Goal: Information Seeking & Learning: Learn about a topic

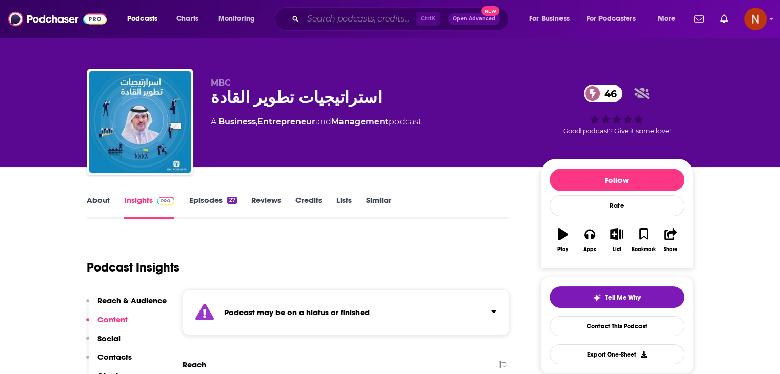
click at [353, 22] on input "Search podcasts, credits, & more..." at bounding box center [359, 19] width 113 height 16
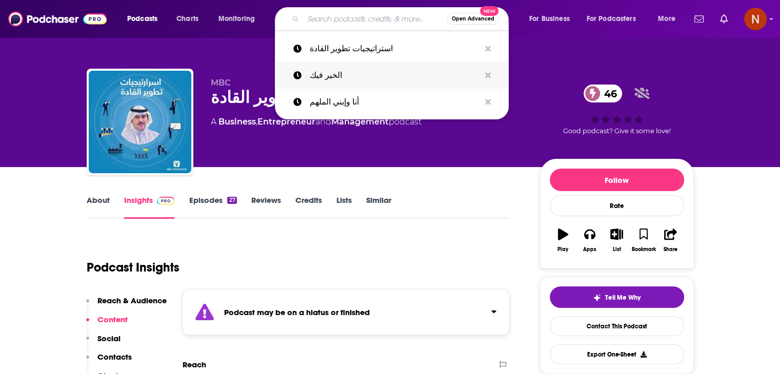
click at [355, 80] on p "الخير فيك" at bounding box center [395, 75] width 170 height 27
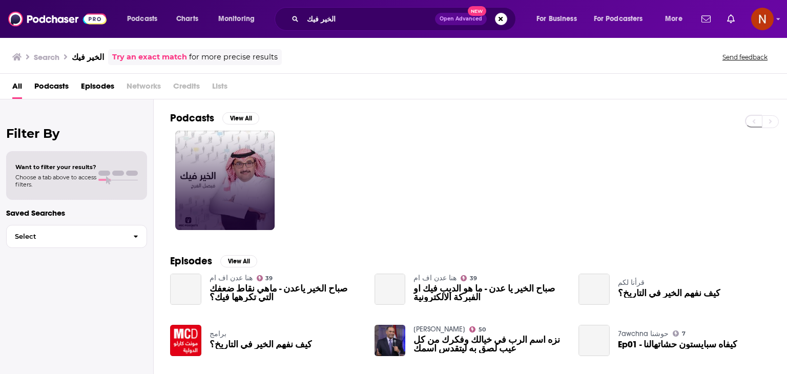
click at [242, 167] on link at bounding box center [224, 180] width 99 height 99
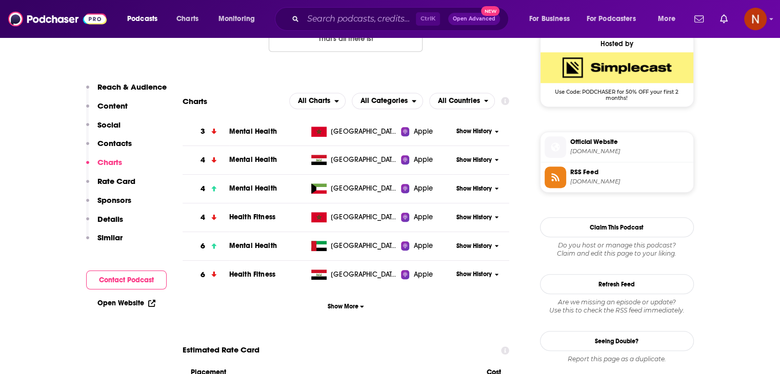
scroll to position [756, 0]
click at [338, 308] on span "Show More" at bounding box center [346, 305] width 36 height 7
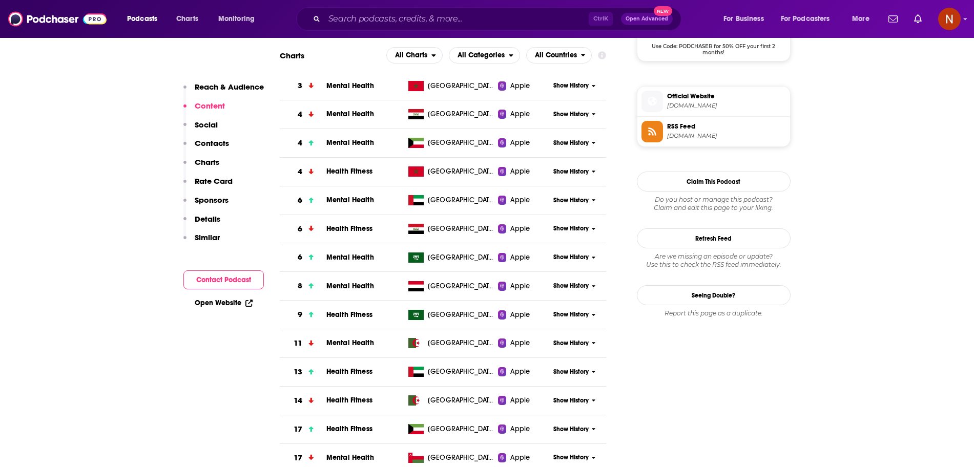
scroll to position [0, 0]
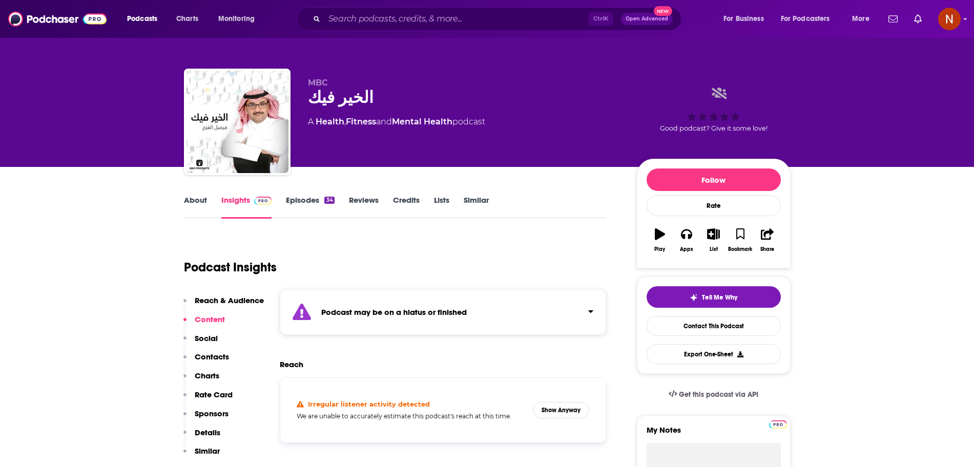
click at [348, 100] on div "الخير فيك" at bounding box center [464, 98] width 313 height 20
copy div "الخير فيك"
click at [413, 22] on input "Search podcasts, credits, & more..." at bounding box center [456, 19] width 264 height 16
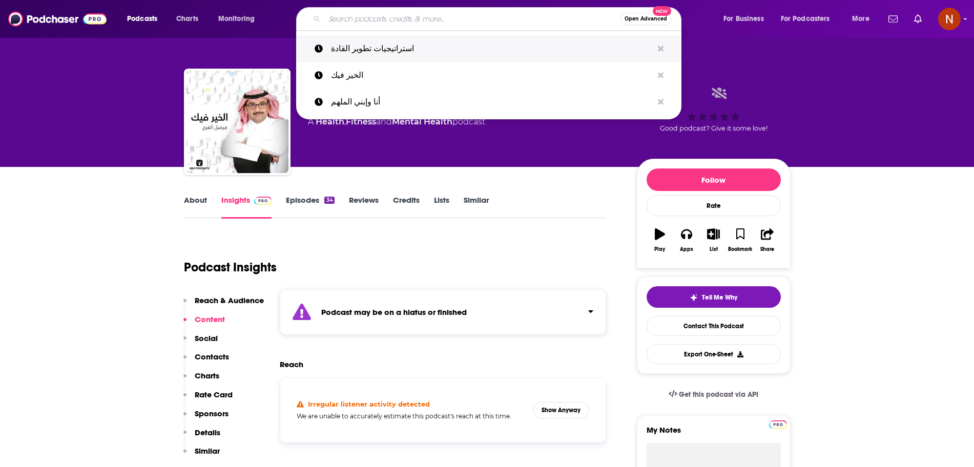
click at [413, 52] on p "استراتيجيات تطوير القادة" at bounding box center [492, 48] width 322 height 27
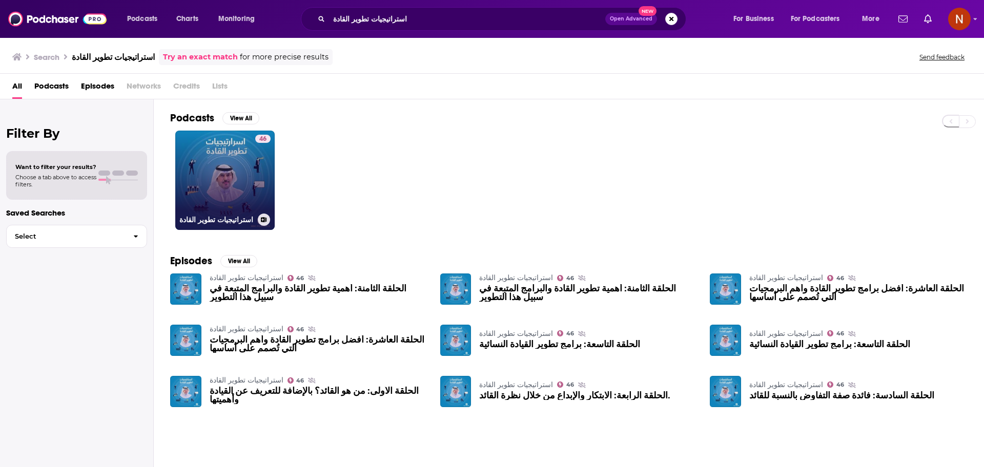
click at [236, 165] on link "46 استراتيجيات تطوير القادة" at bounding box center [224, 180] width 99 height 99
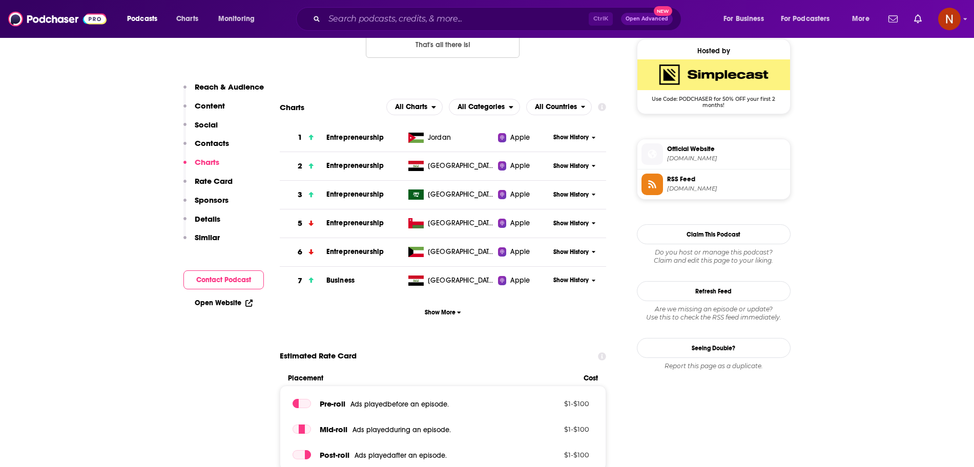
scroll to position [753, 0]
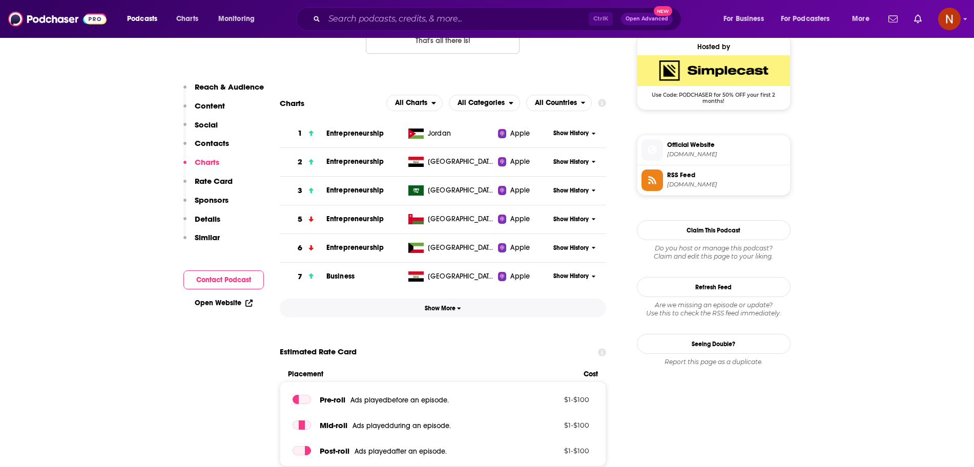
click at [445, 316] on button "Show More" at bounding box center [443, 308] width 327 height 19
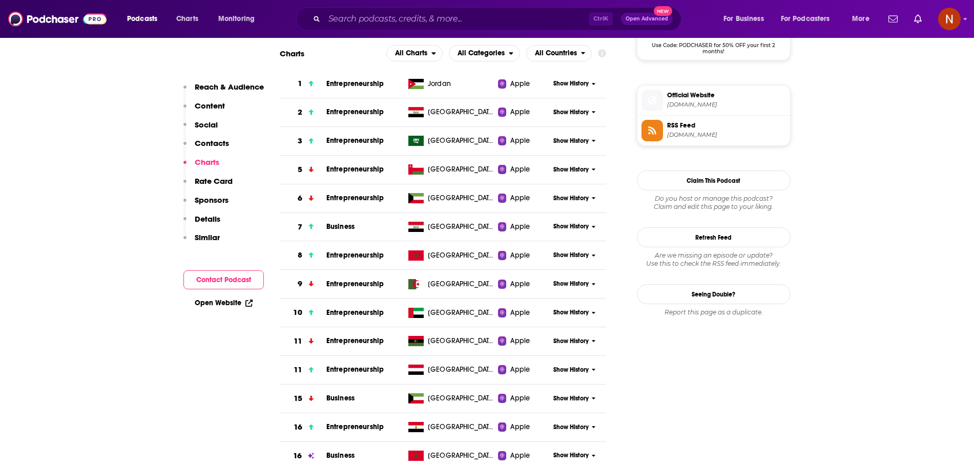
scroll to position [802, 0]
click at [584, 145] on span "Show History" at bounding box center [571, 141] width 35 height 9
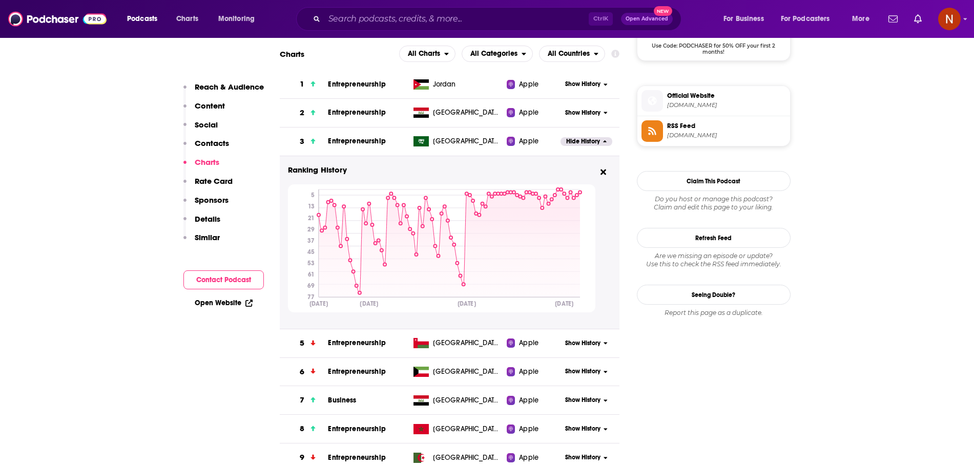
click at [501, 28] on div "Ctrl K Open Advanced New" at bounding box center [488, 19] width 385 height 24
click at [500, 18] on input "Search podcasts, credits, & more..." at bounding box center [456, 19] width 264 height 16
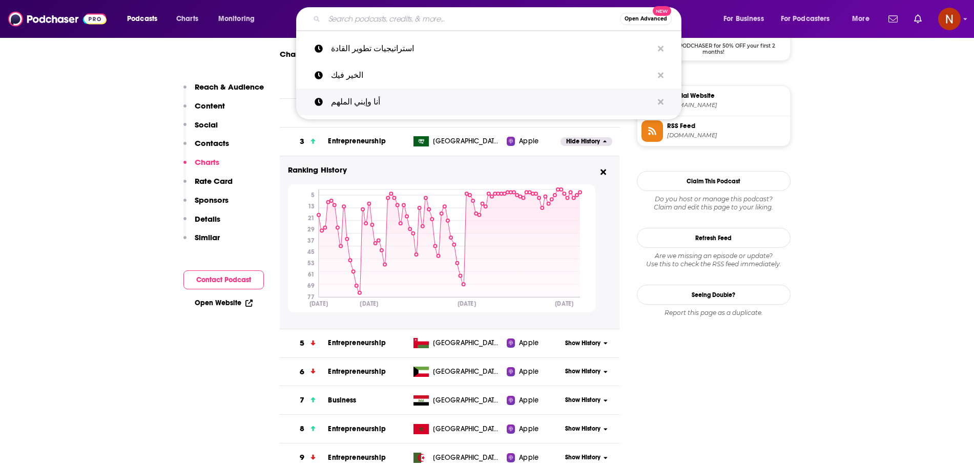
click at [406, 106] on p "أنا وإبني الملهم" at bounding box center [492, 102] width 322 height 27
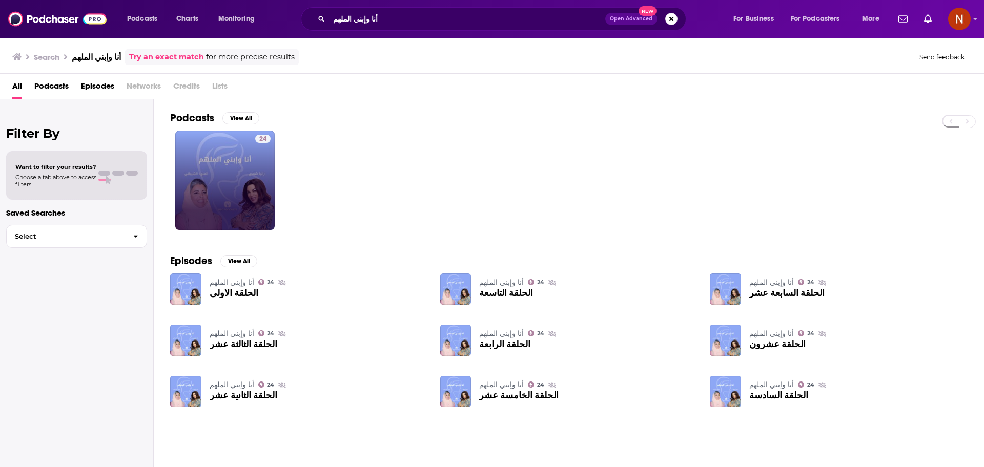
click at [257, 157] on div "24" at bounding box center [262, 180] width 15 height 91
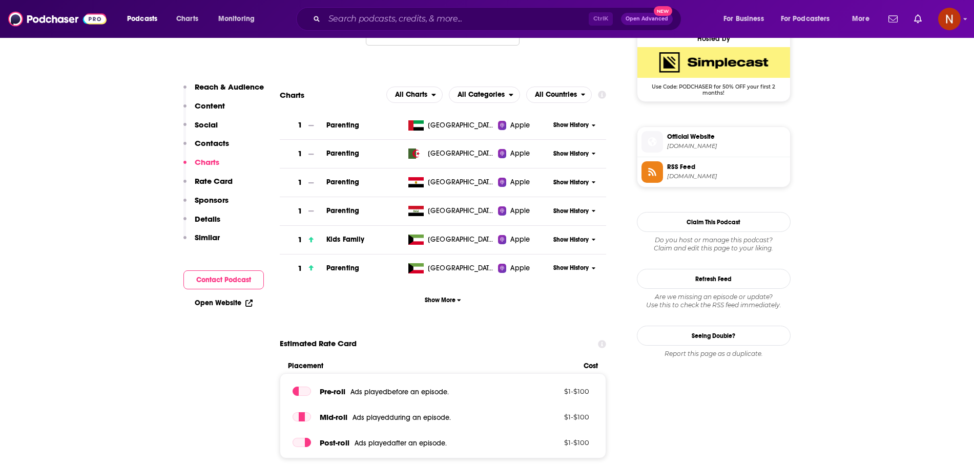
scroll to position [762, 0]
click at [455, 303] on span "Show More" at bounding box center [443, 299] width 36 height 7
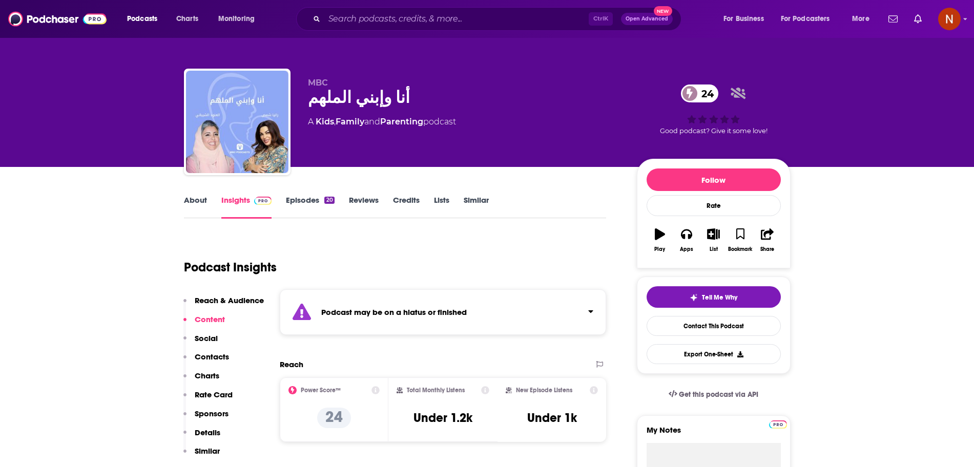
scroll to position [1, 0]
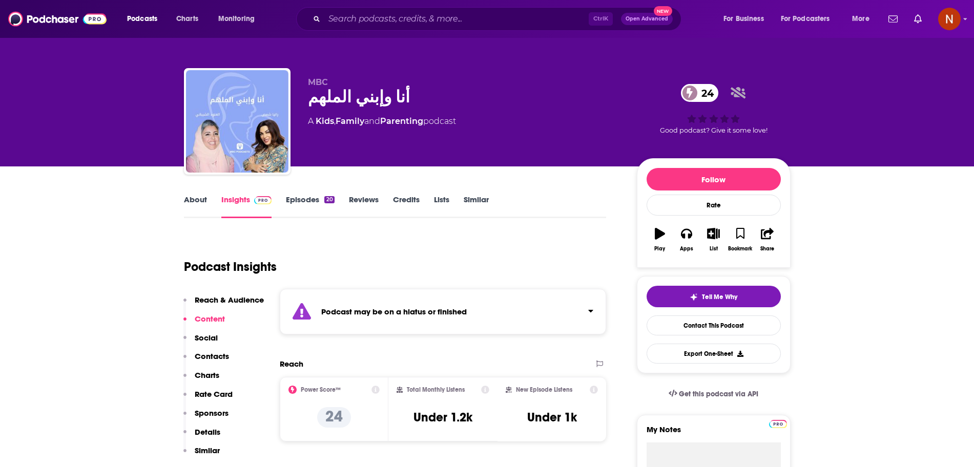
click at [361, 104] on div "أنا وإبني الملهم 24" at bounding box center [464, 97] width 313 height 20
copy div "أنا وإبني الملهم 24"
click at [421, 37] on div "Podcasts Charts Monitoring Ctrl K Open Advanced New For Business For Podcasters…" at bounding box center [487, 19] width 974 height 38
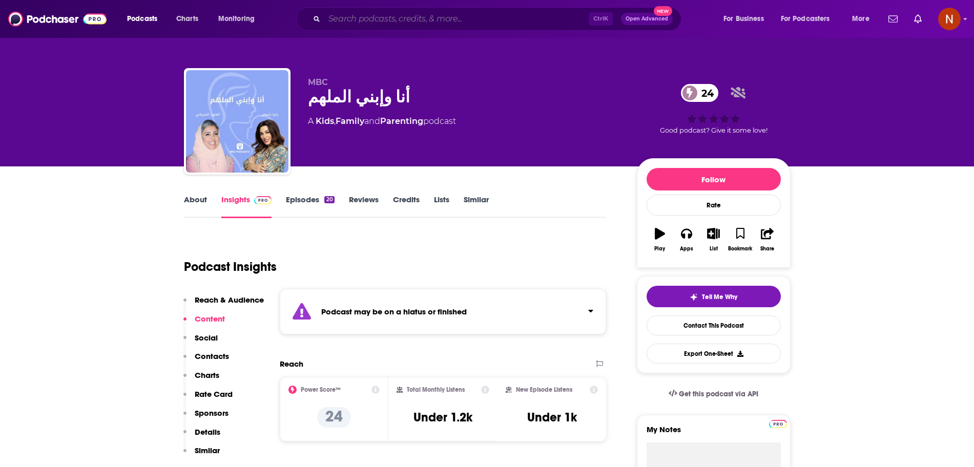
click at [424, 25] on input "Search podcasts, credits, & more..." at bounding box center [456, 19] width 264 height 16
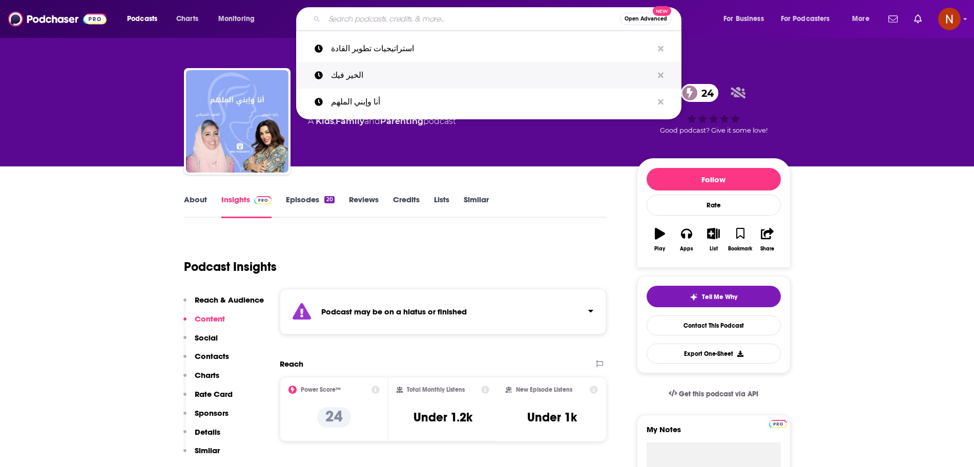
click at [407, 78] on p "الخير فيك" at bounding box center [492, 75] width 322 height 27
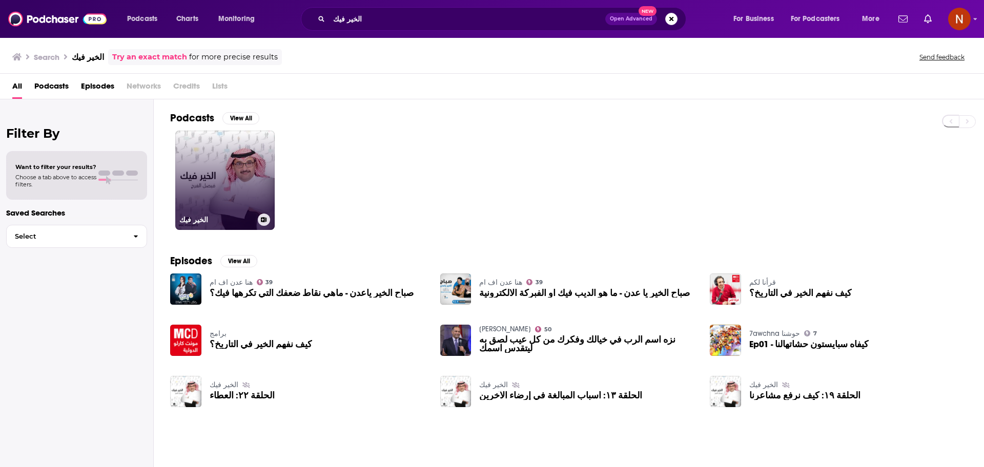
click at [228, 183] on link "الخير فيك" at bounding box center [224, 180] width 99 height 99
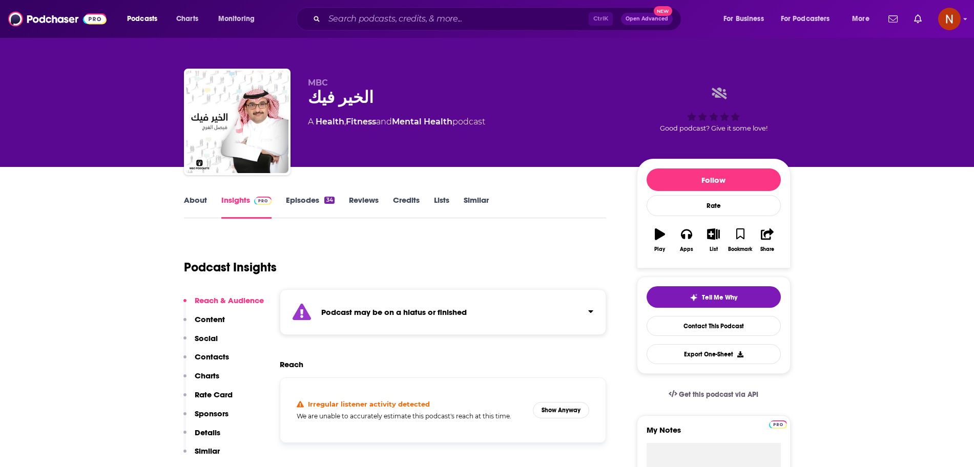
click at [348, 103] on div "الخير فيك" at bounding box center [464, 98] width 313 height 20
copy div "الخير فيك"
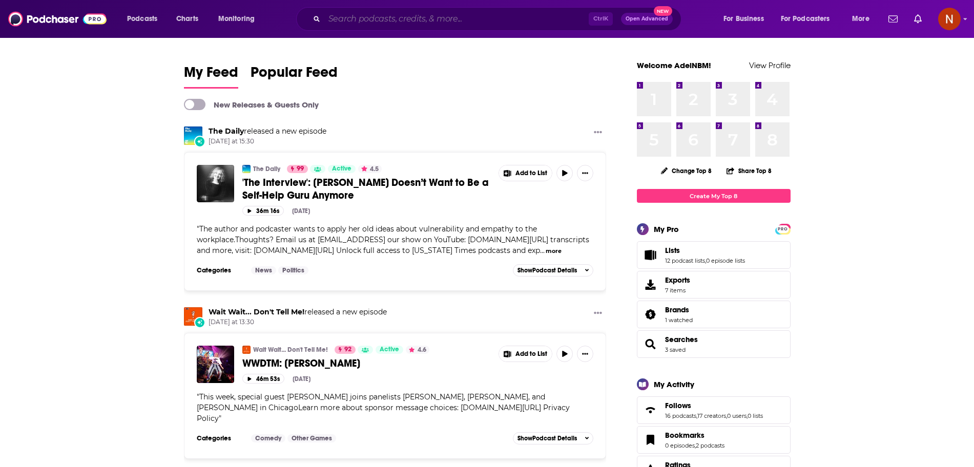
click at [435, 17] on input "Search podcasts, credits, & more..." at bounding box center [456, 19] width 264 height 16
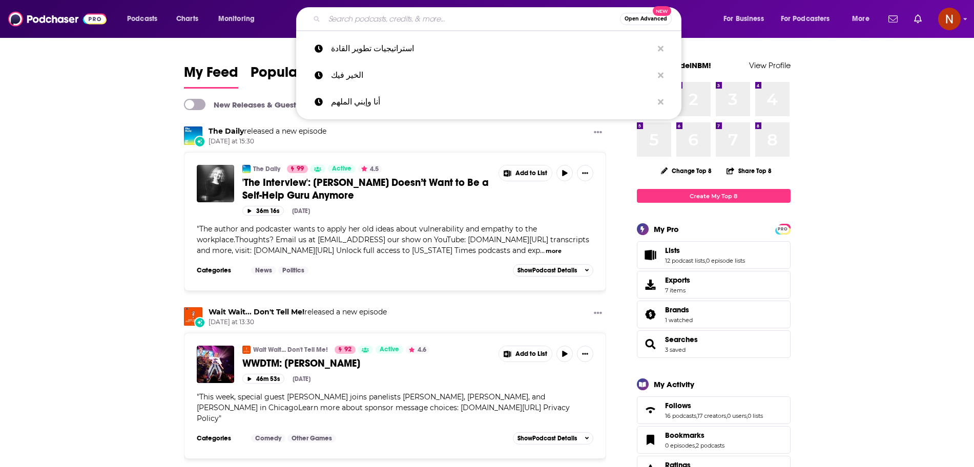
paste input "أنا وإبني الملهم"
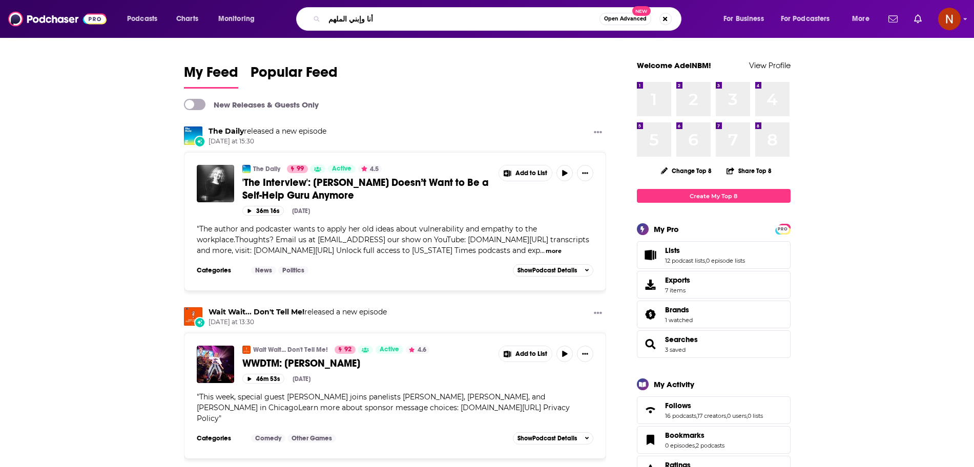
type input "أنا وإبني الملهم"
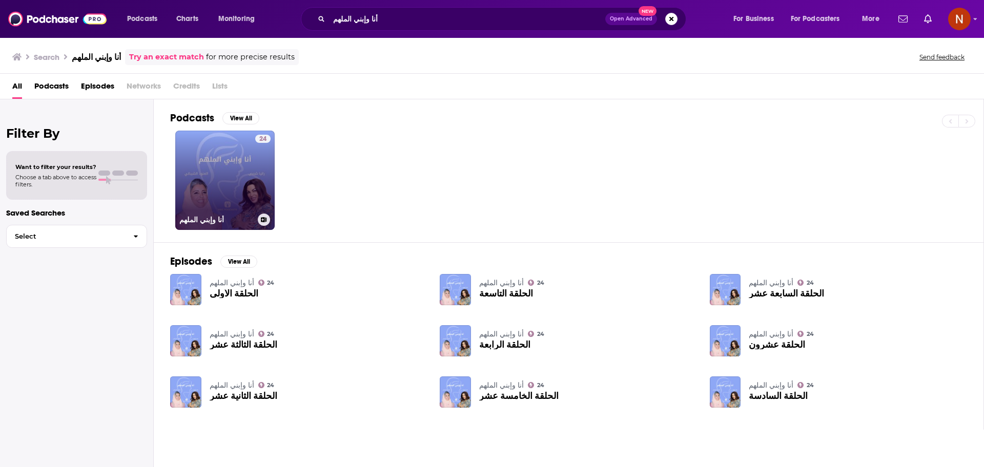
click at [240, 173] on link "24 أنا وإبني الملهم" at bounding box center [224, 180] width 99 height 99
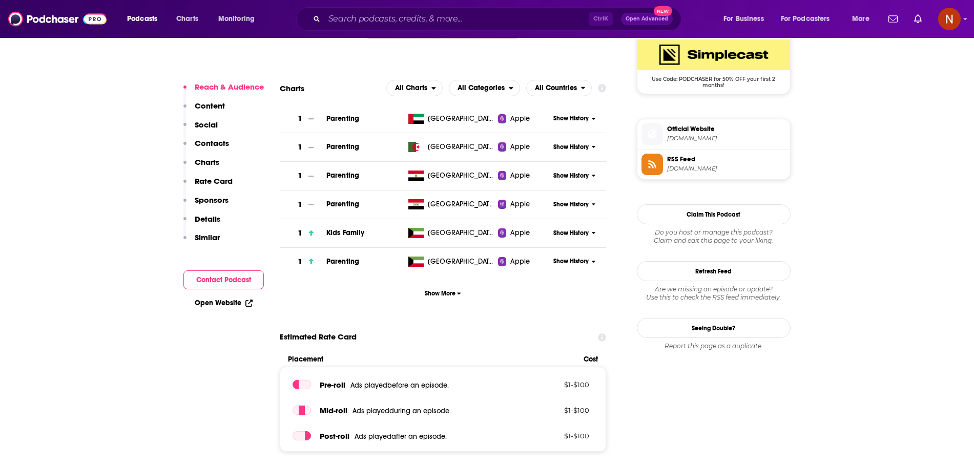
scroll to position [770, 0]
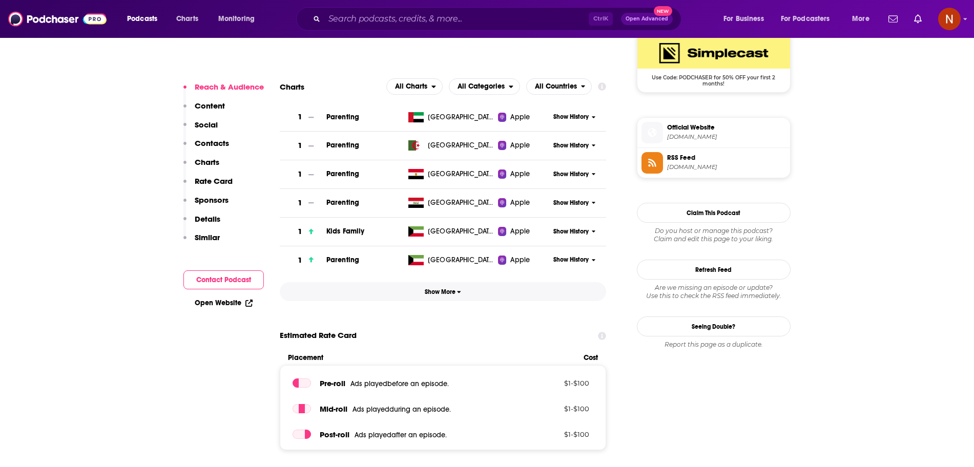
click at [469, 294] on button "Show More" at bounding box center [443, 291] width 327 height 19
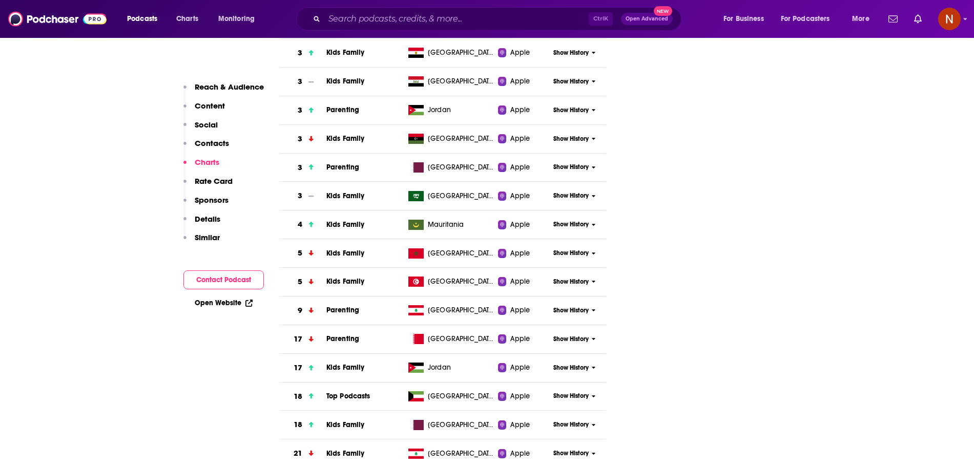
scroll to position [1322, 0]
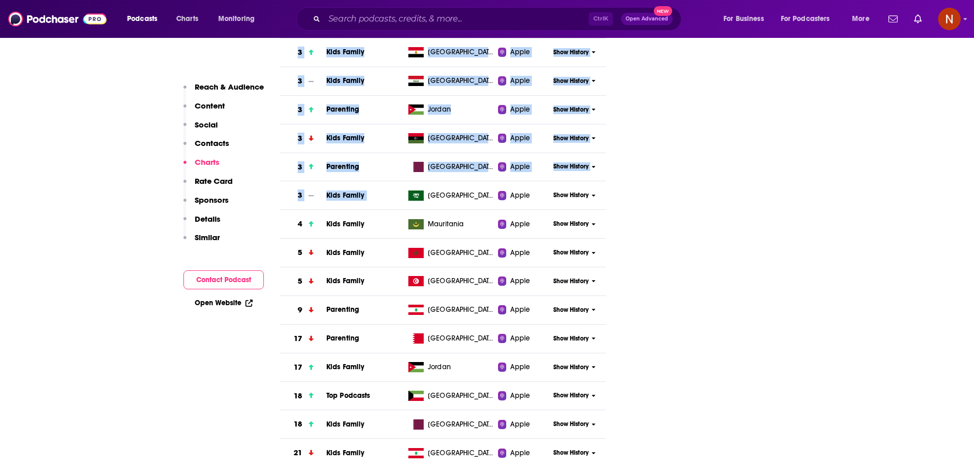
drag, startPoint x: 617, startPoint y: 320, endPoint x: 372, endPoint y: 182, distance: 280.7
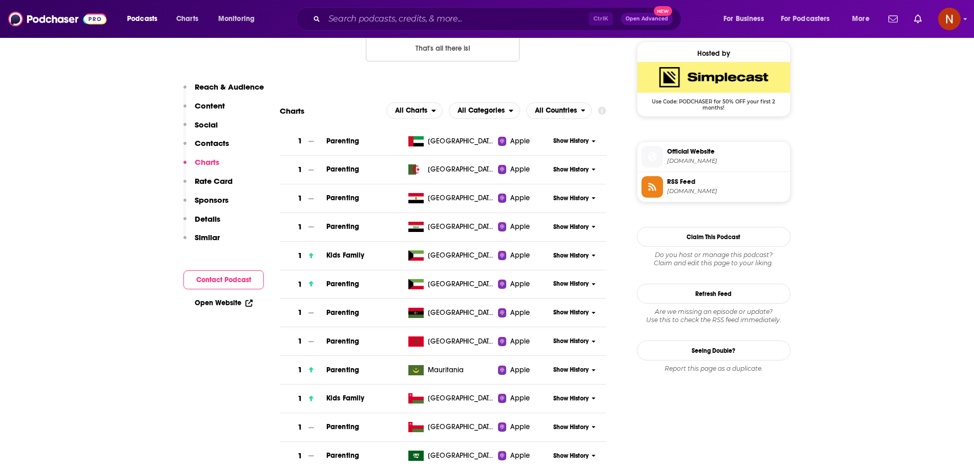
scroll to position [742, 0]
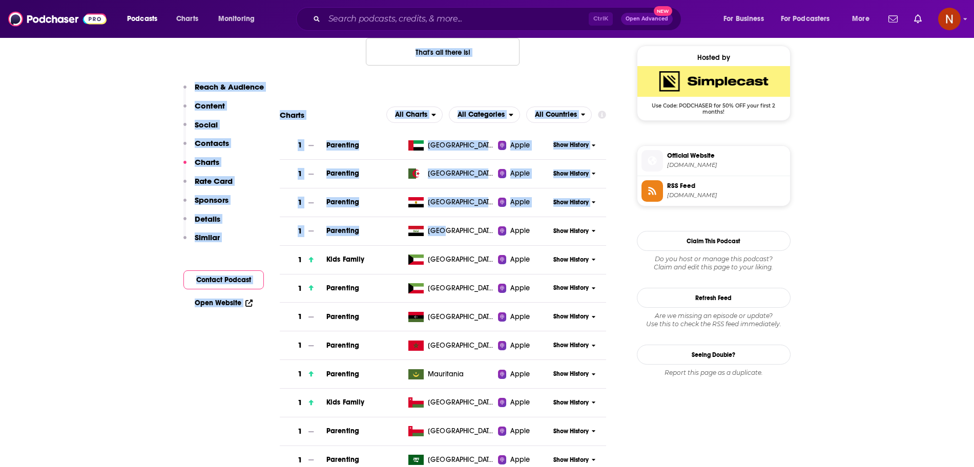
drag, startPoint x: 270, startPoint y: 118, endPoint x: 467, endPoint y: 223, distance: 223.6
click at [335, 80] on div "RSS Podcast Email MBC Group mbcmoodapp@mbc.net mbcmoodapp@mbc.net That's all th…" at bounding box center [443, 29] width 327 height 106
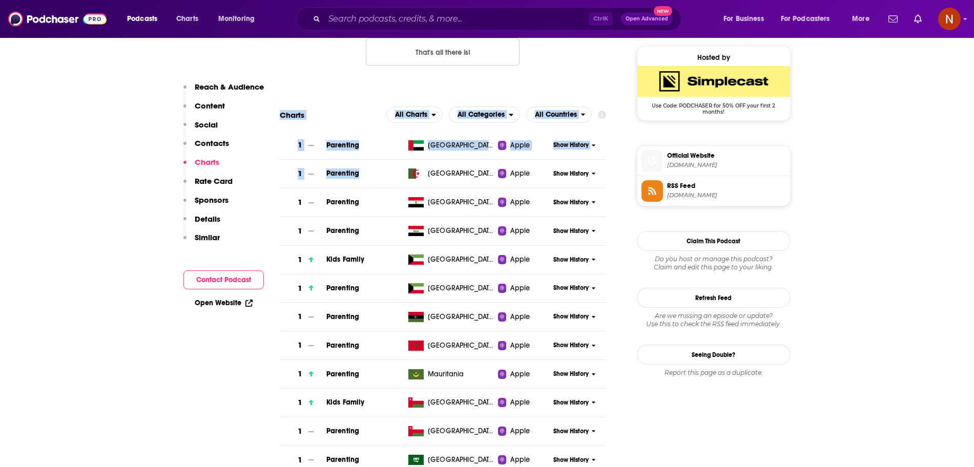
drag, startPoint x: 276, startPoint y: 108, endPoint x: 433, endPoint y: 196, distance: 179.7
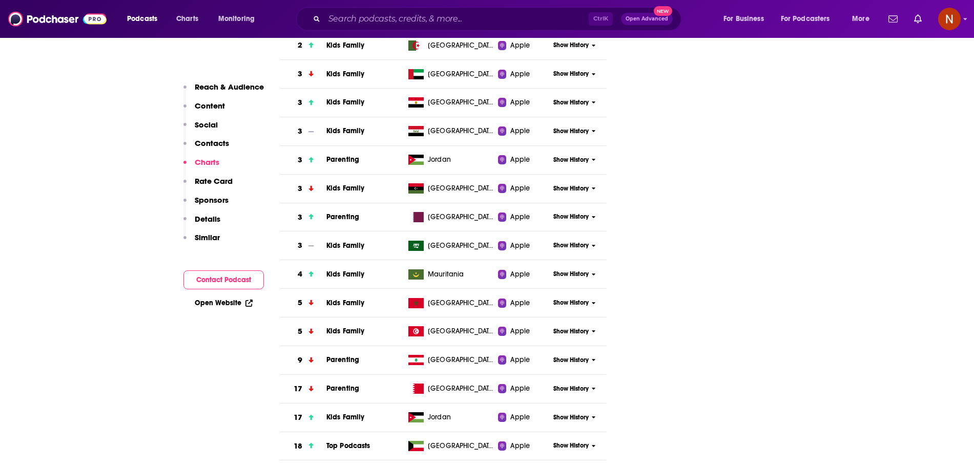
scroll to position [1321, 0]
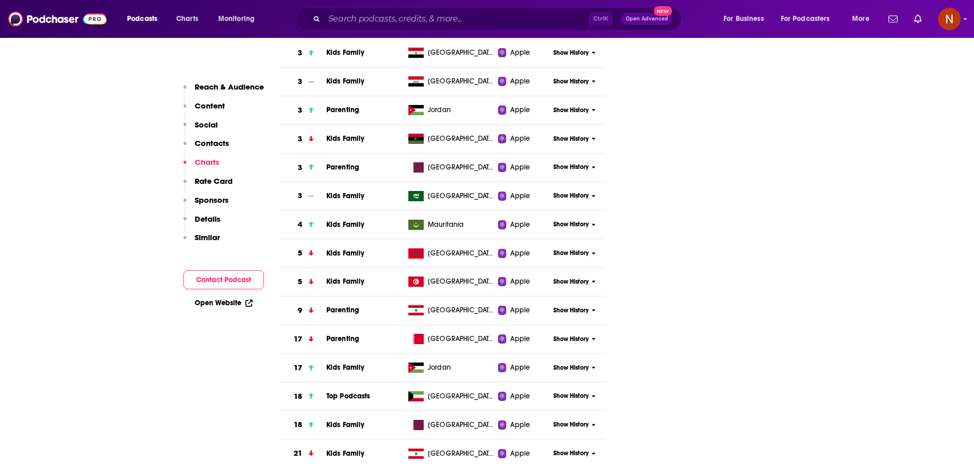
copy div "Charts All Charts All Categories All Countries"
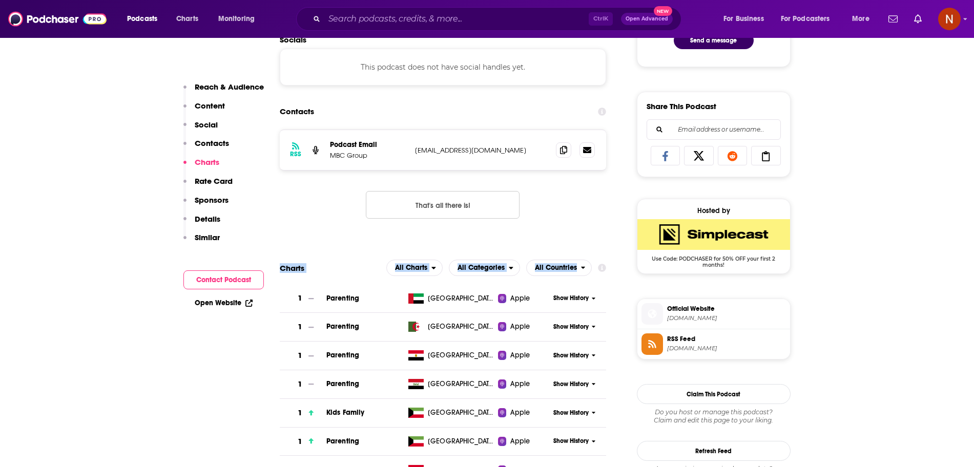
scroll to position [691, 0]
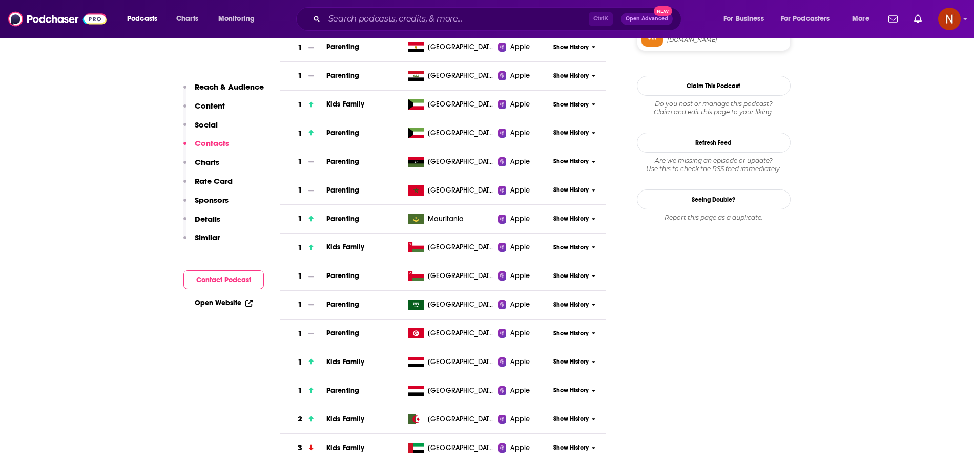
scroll to position [0, 0]
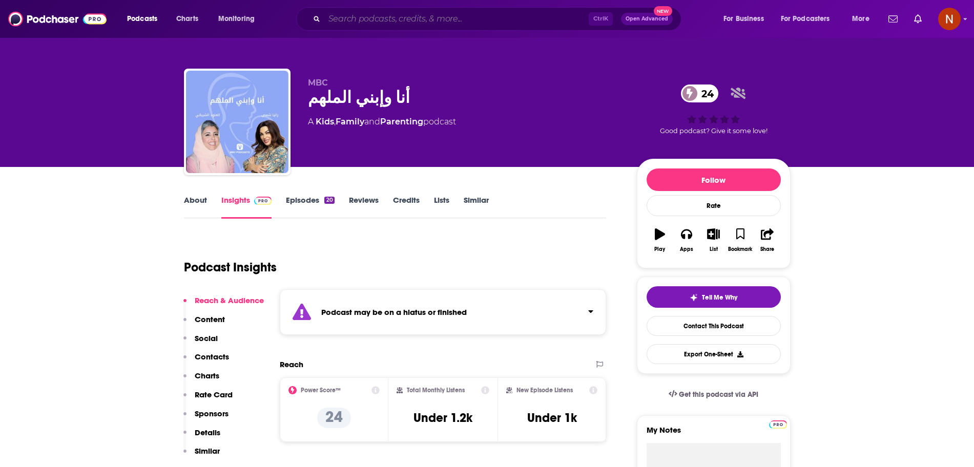
click at [359, 24] on input "Search podcasts, credits, & more..." at bounding box center [456, 19] width 264 height 16
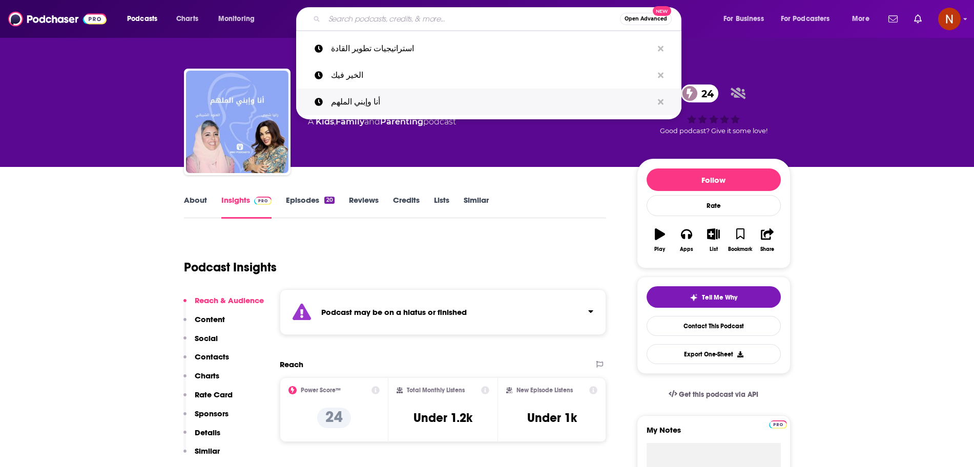
click at [381, 104] on p "أنا وإبني الملهم" at bounding box center [492, 102] width 322 height 27
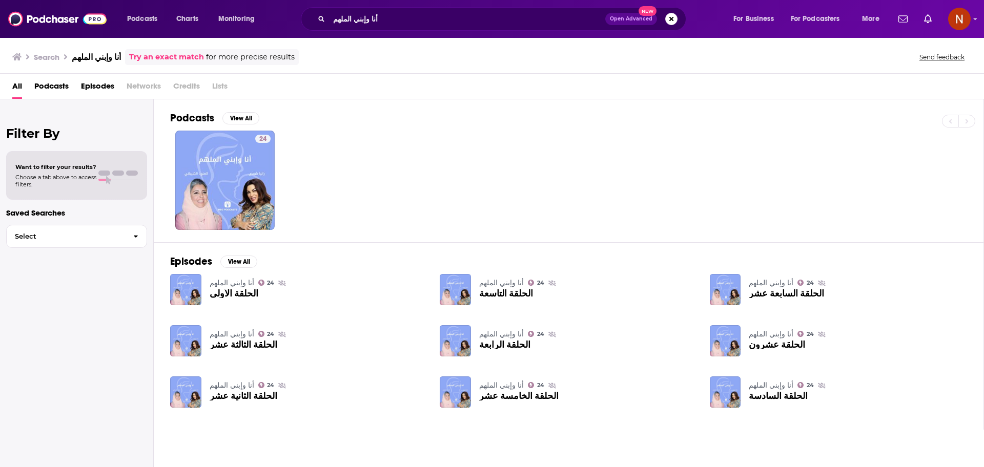
click at [394, 34] on div "Podcasts Charts Monitoring أنا وإبني الملهم Open Advanced New For Business For …" at bounding box center [492, 19] width 984 height 38
click at [396, 27] on div "أنا وإبني الملهم Open Advanced New" at bounding box center [493, 19] width 385 height 24
click at [396, 25] on input "أنا وإبني الملهم" at bounding box center [467, 19] width 276 height 16
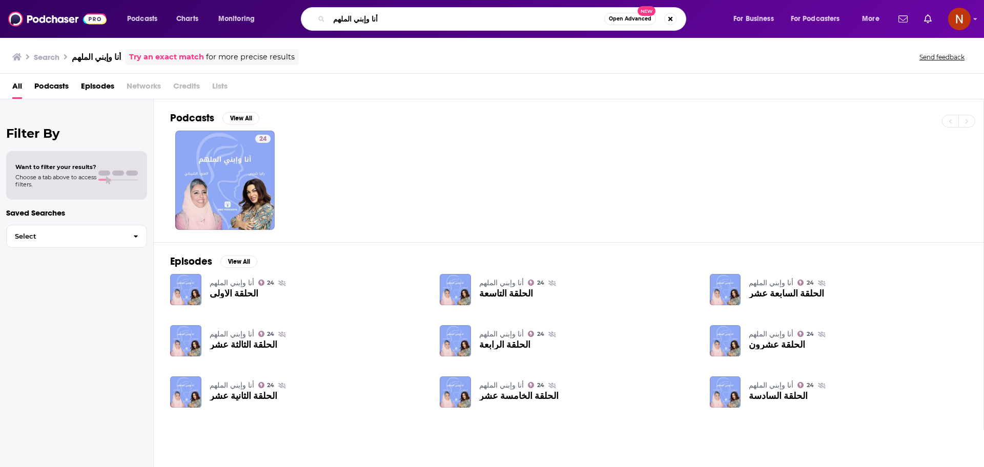
click at [396, 25] on input "أنا وإبني الملهم" at bounding box center [466, 19] width 275 height 16
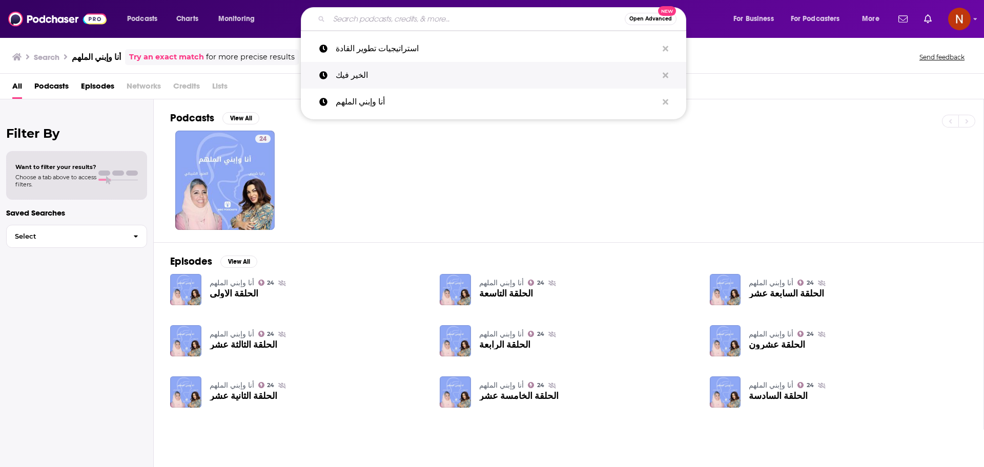
click at [376, 68] on p "الخير فيك" at bounding box center [497, 75] width 322 height 27
type input "الخير فيك"
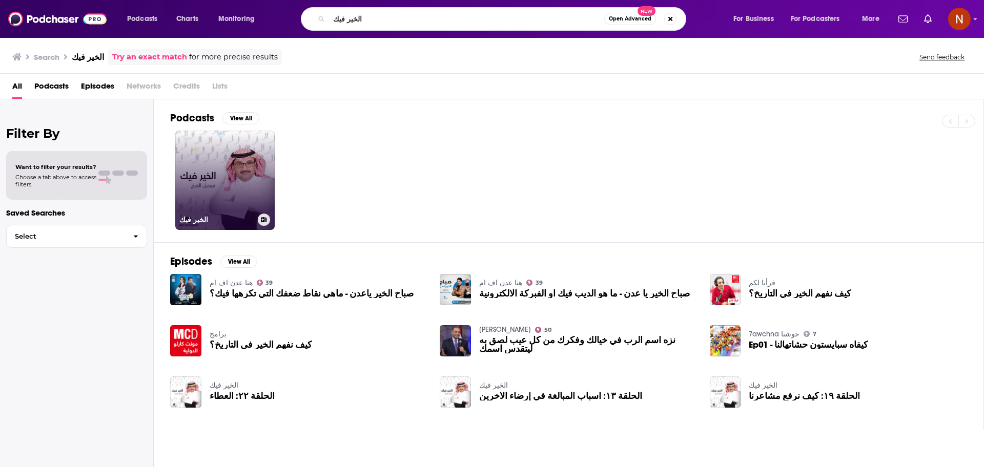
click at [254, 168] on link "الخير فيك" at bounding box center [224, 180] width 99 height 99
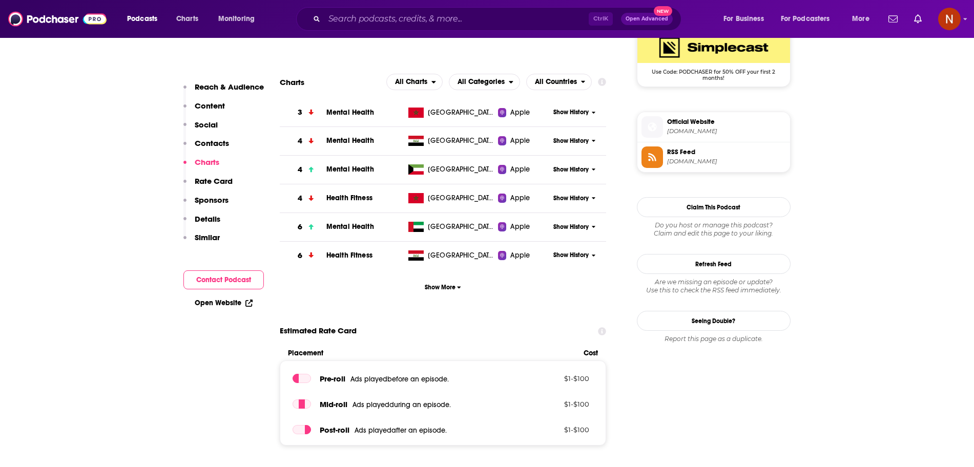
scroll to position [776, 0]
click at [460, 283] on button "Show More" at bounding box center [443, 286] width 327 height 19
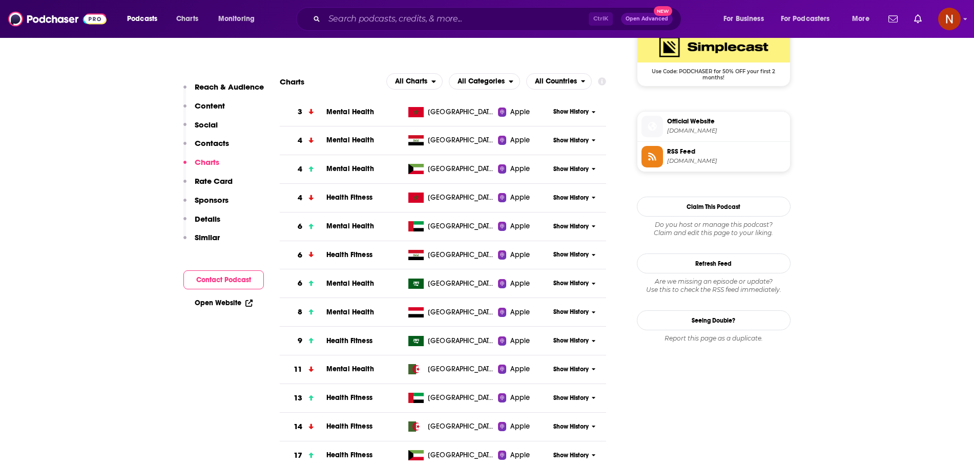
scroll to position [823, 0]
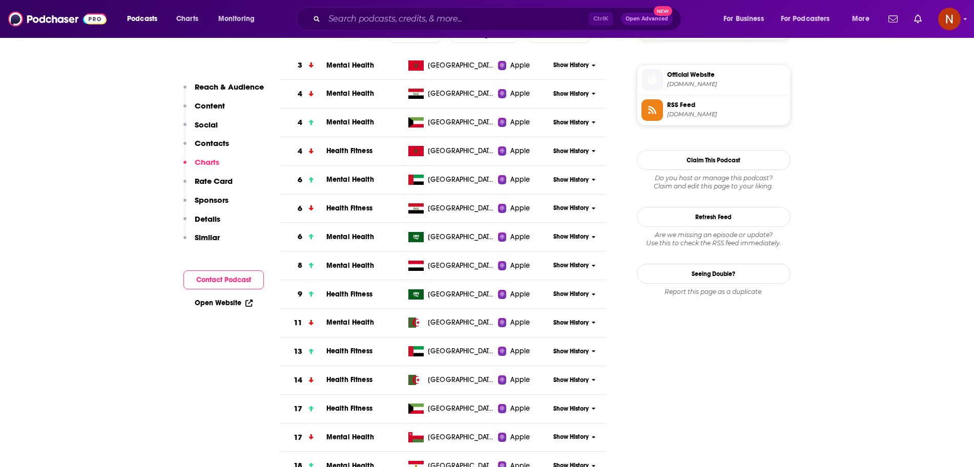
click at [580, 180] on span "Show History" at bounding box center [571, 180] width 35 height 9
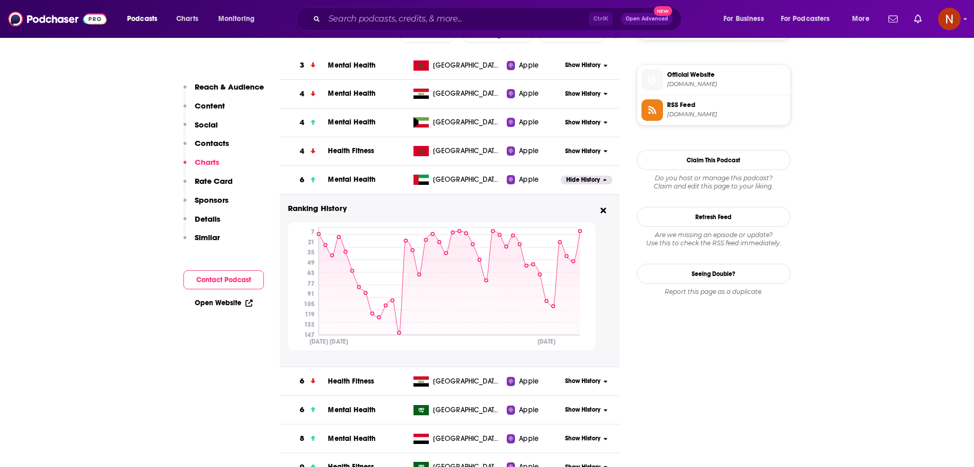
click at [584, 183] on span "Hide History" at bounding box center [583, 180] width 34 height 9
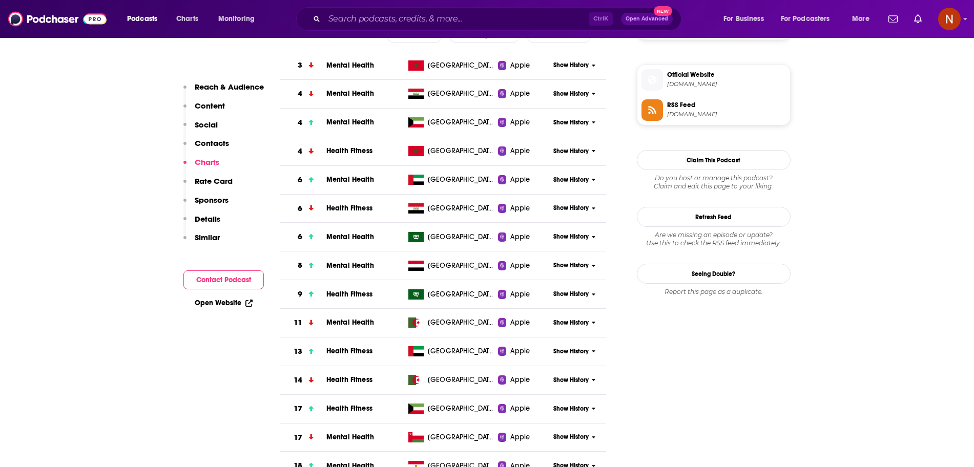
click at [575, 237] on span "Show History" at bounding box center [571, 237] width 35 height 9
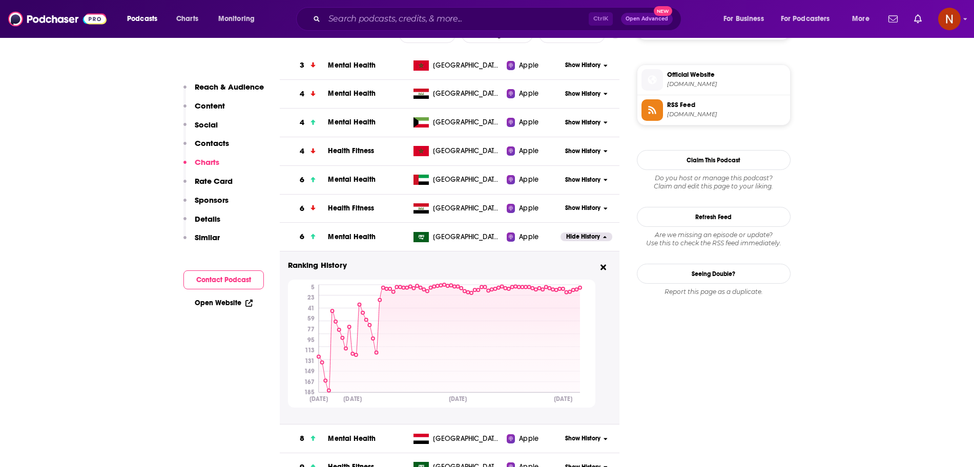
click at [571, 181] on span "Show History" at bounding box center [582, 180] width 35 height 9
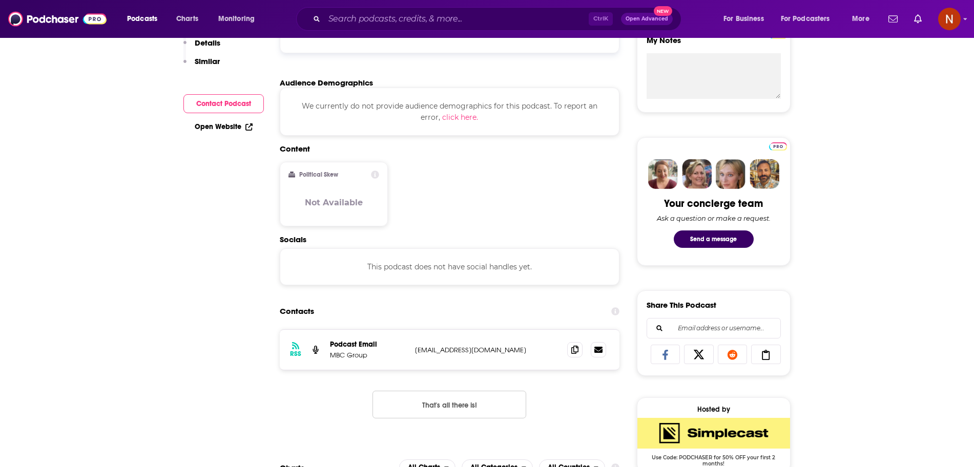
scroll to position [0, 0]
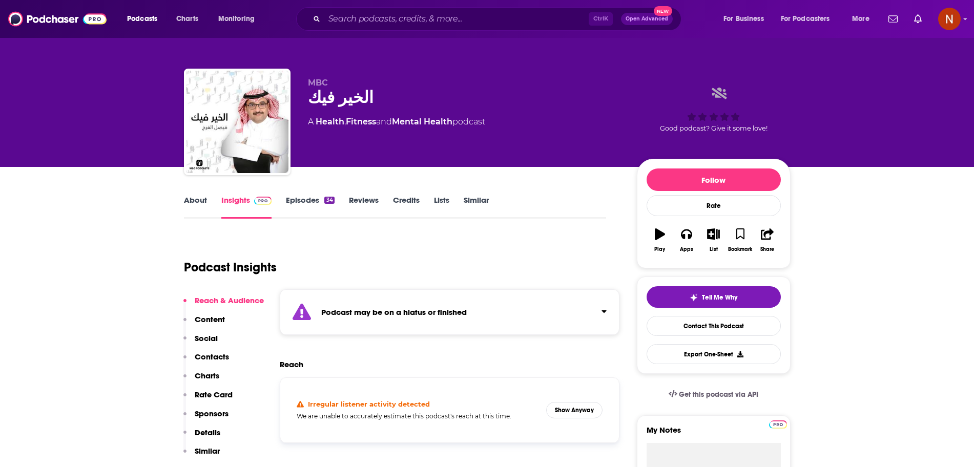
click at [337, 94] on div "الخير فيك" at bounding box center [464, 98] width 313 height 20
copy div "الخير فيك"
